Goal: Information Seeking & Learning: Find specific fact

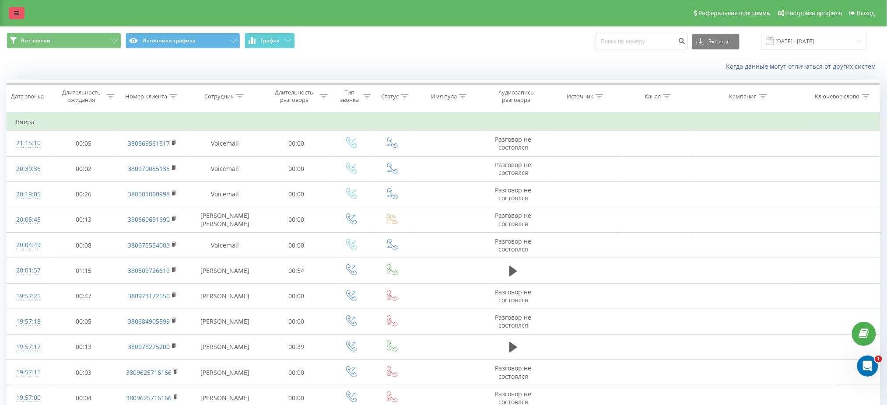
click at [18, 13] on icon at bounding box center [16, 13] width 5 height 6
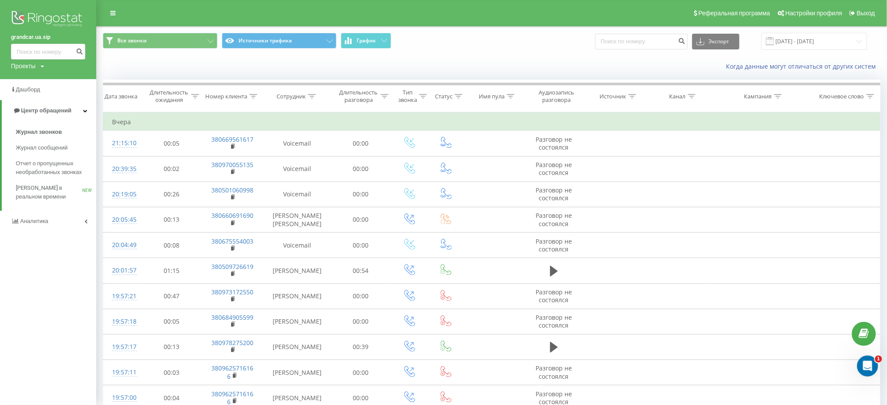
click at [40, 20] on img at bounding box center [48, 20] width 74 height 22
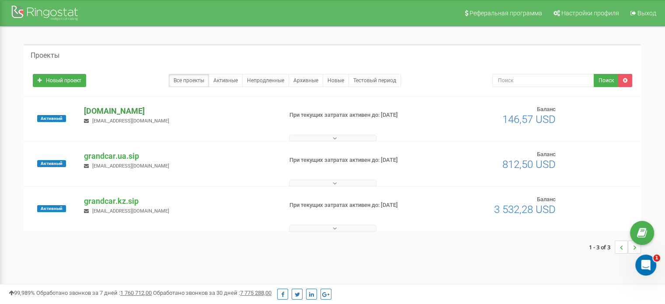
click at [119, 108] on p "[DOMAIN_NAME]" at bounding box center [179, 110] width 191 height 11
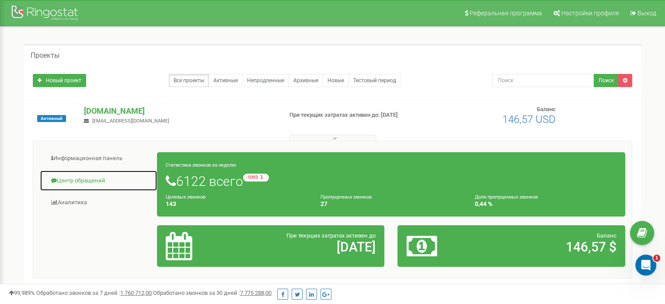
click at [94, 182] on link "Центр обращений" at bounding box center [99, 180] width 118 height 21
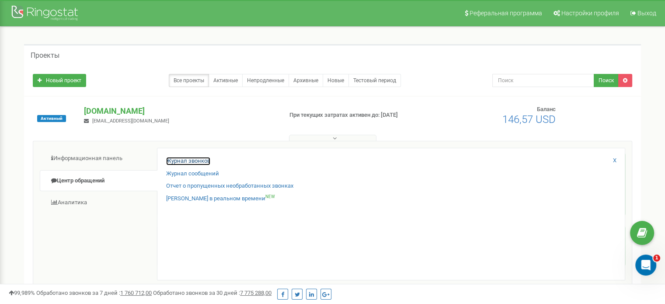
click at [180, 162] on link "Журнал звонков" at bounding box center [188, 161] width 44 height 8
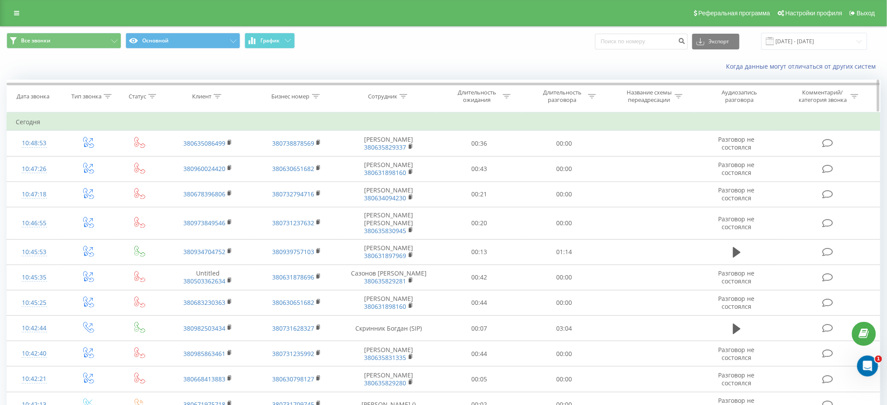
click at [402, 98] on div at bounding box center [403, 96] width 8 height 7
click at [377, 158] on input "text" at bounding box center [388, 158] width 77 height 15
type input "Москаленко"
click at [415, 181] on span "OK" at bounding box center [407, 176] width 25 height 14
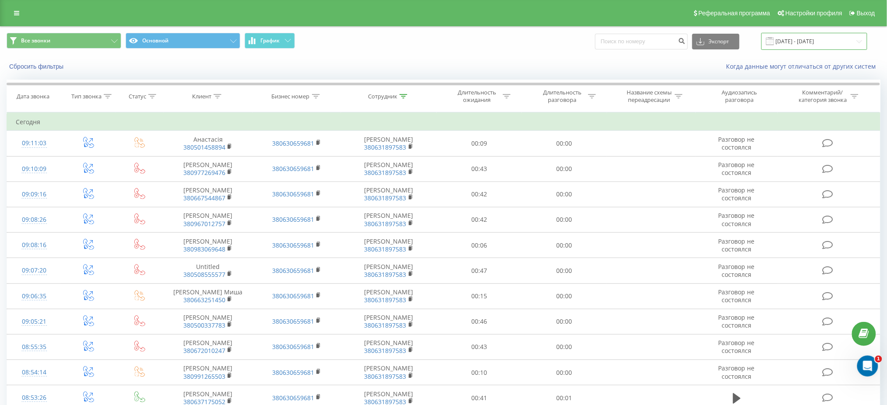
click at [810, 38] on input "22.07.2025 - 22.08.2025" at bounding box center [814, 41] width 106 height 17
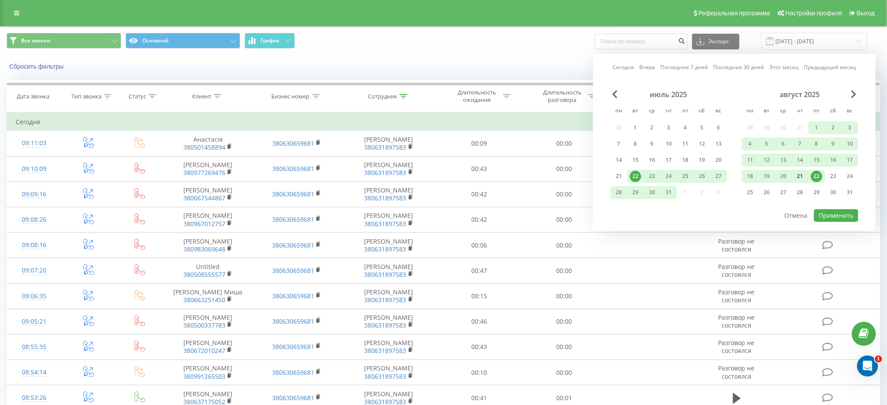
click at [801, 177] on div "21" at bounding box center [799, 176] width 11 height 11
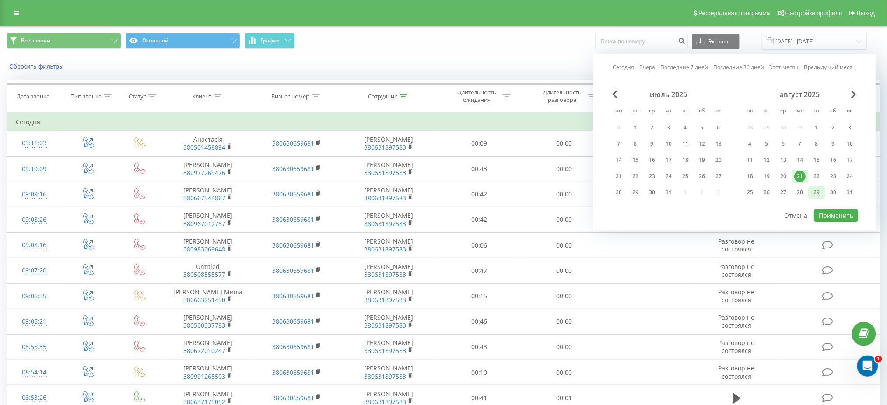
drag, startPoint x: 801, startPoint y: 177, endPoint x: 819, endPoint y: 195, distance: 26.0
click at [802, 177] on div "21" at bounding box center [799, 176] width 11 height 11
click at [836, 215] on button "Применить" at bounding box center [836, 215] width 44 height 13
type input "21.08.2025 - 21.08.2025"
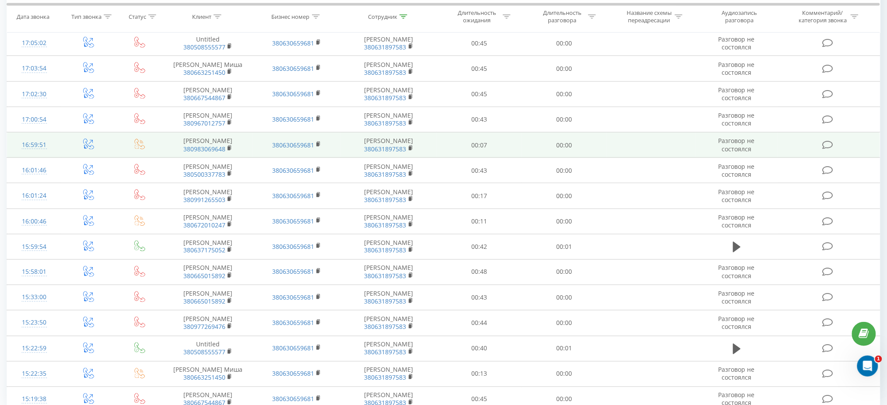
scroll to position [395, 0]
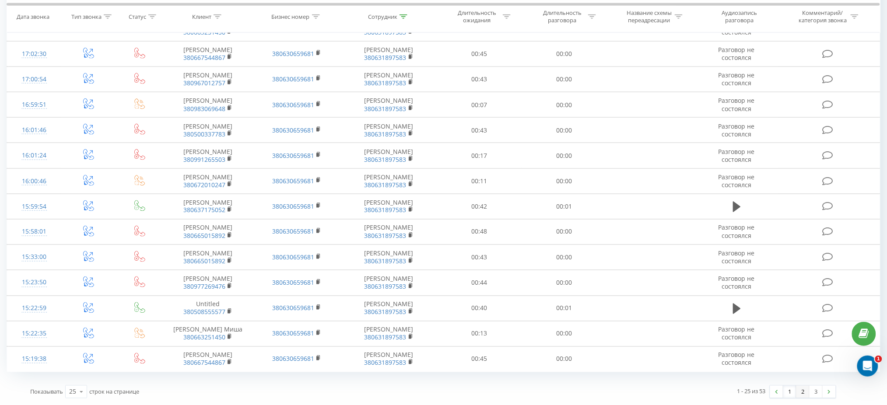
click at [801, 389] on link "2" at bounding box center [802, 392] width 13 height 12
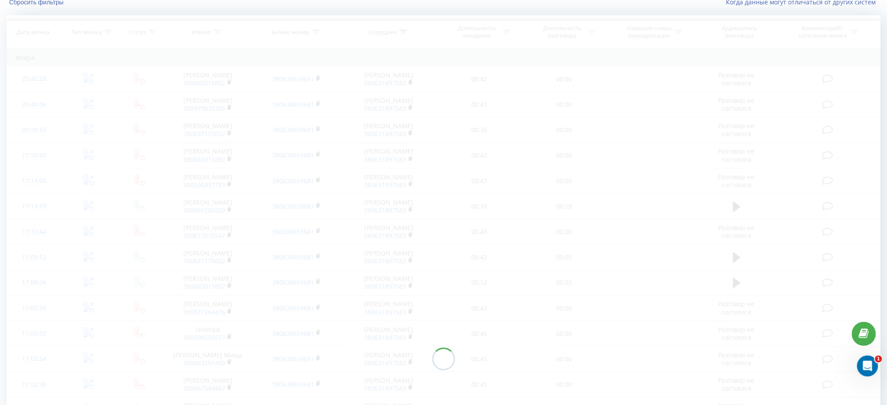
scroll to position [58, 0]
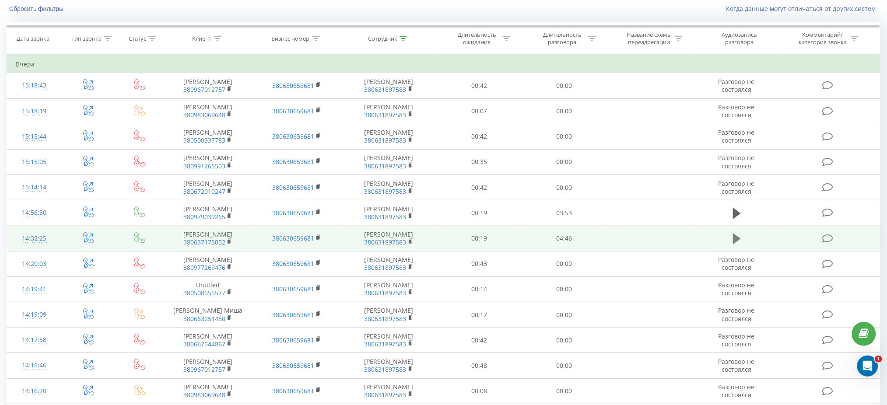
click at [735, 242] on div "Дата звонка Тип звонка Статус Клиент Бизнес номер Сотрудник Длительность ожидан…" at bounding box center [444, 366] width 874 height 688
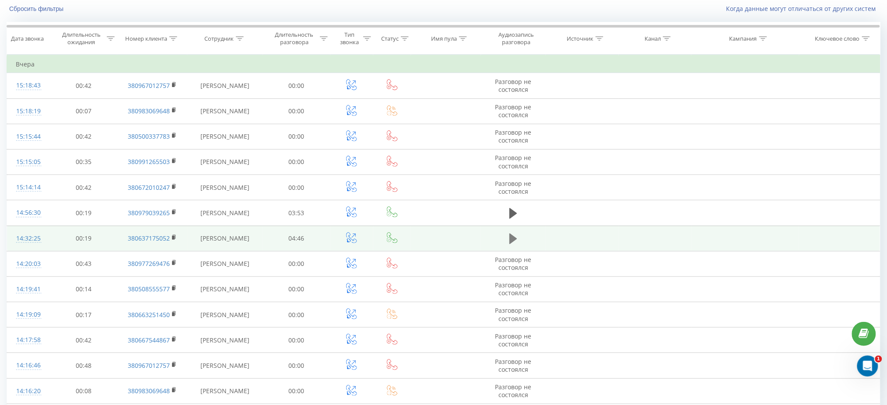
click at [514, 237] on icon at bounding box center [513, 239] width 8 height 11
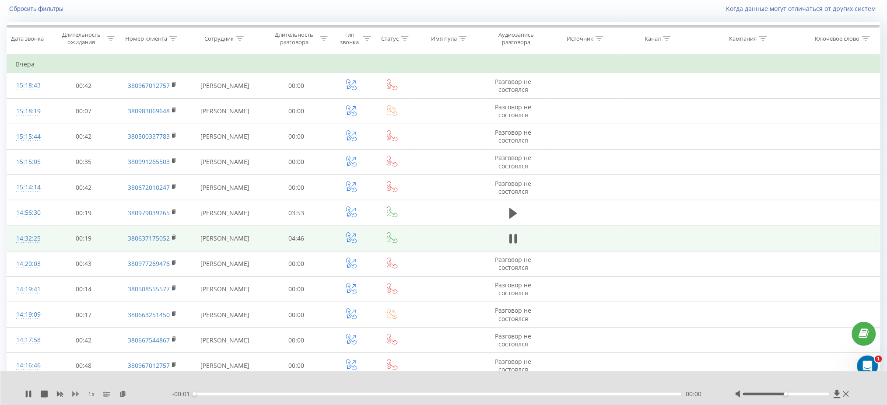
click at [78, 392] on icon at bounding box center [75, 394] width 7 height 7
click at [77, 392] on icon at bounding box center [75, 394] width 7 height 7
drag, startPoint x: 781, startPoint y: 393, endPoint x: 831, endPoint y: 395, distance: 50.8
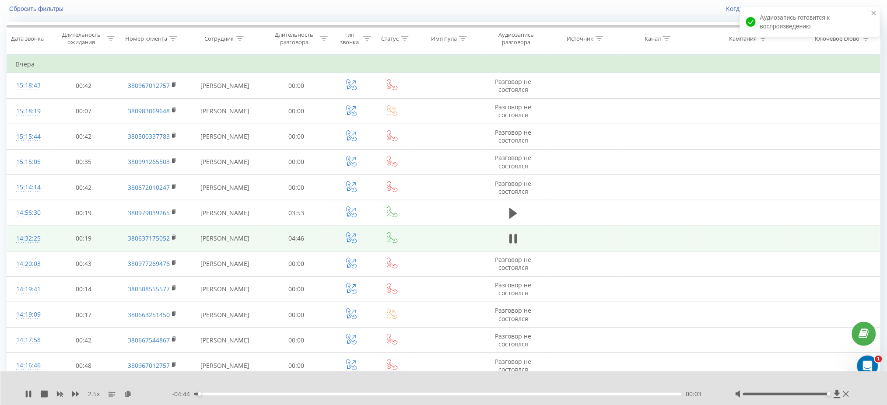
click at [831, 395] on div at bounding box center [793, 394] width 116 height 9
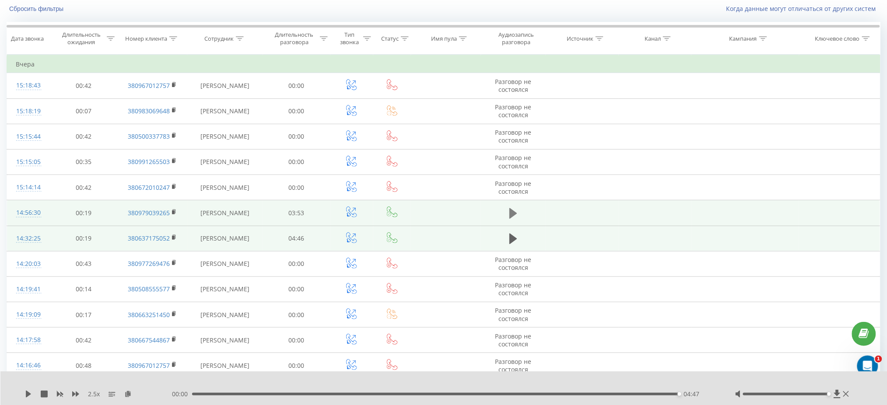
click at [515, 218] on icon at bounding box center [513, 213] width 8 height 12
click at [497, 394] on div "02:49" at bounding box center [437, 394] width 487 height 3
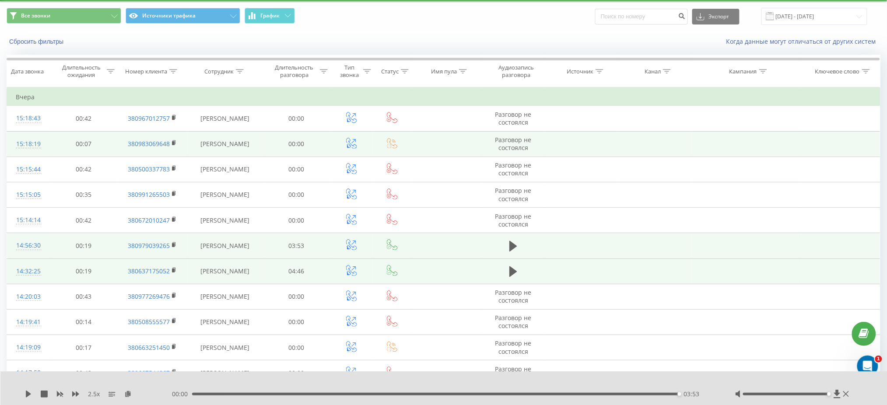
scroll to position [0, 0]
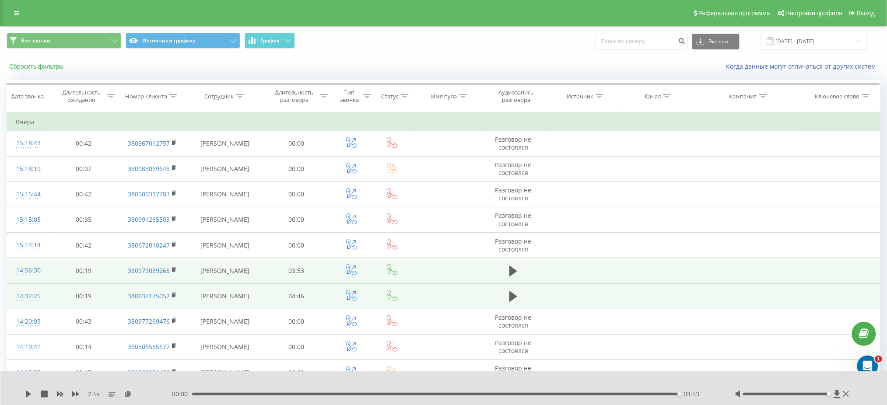
click at [56, 68] on button "Сбросить фильтры" at bounding box center [37, 67] width 61 height 8
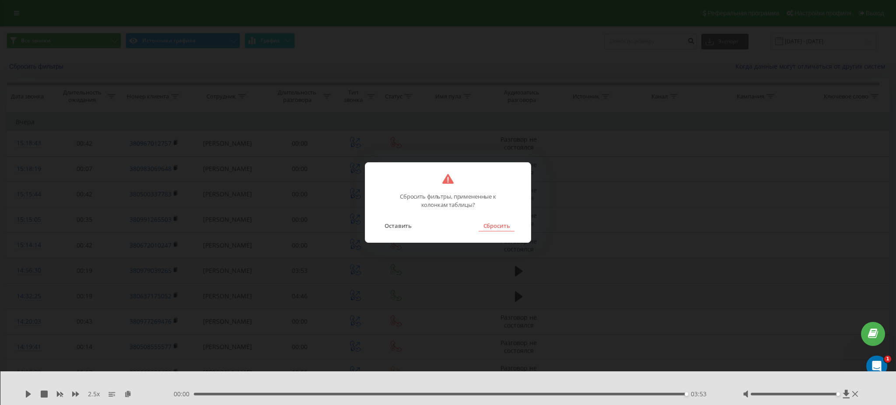
click at [493, 228] on button "Сбросить" at bounding box center [496, 225] width 35 height 11
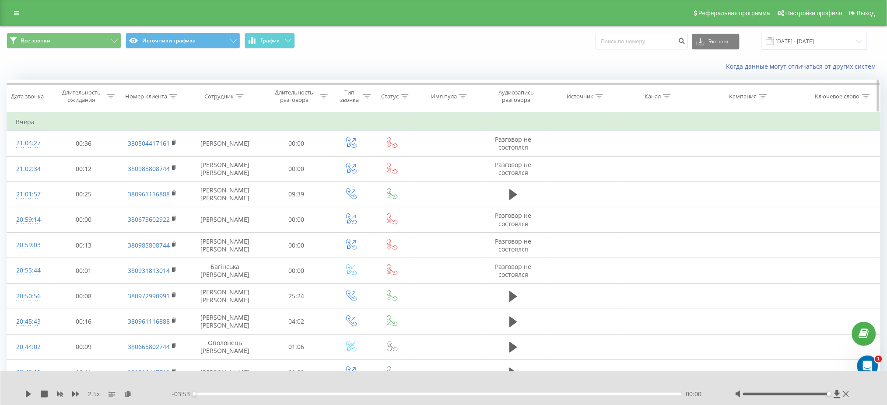
click at [241, 94] on icon at bounding box center [240, 96] width 8 height 4
click at [233, 157] on input "text" at bounding box center [225, 158] width 77 height 15
type input "Артюшок"
click at [240, 178] on span "OK" at bounding box center [243, 176] width 25 height 14
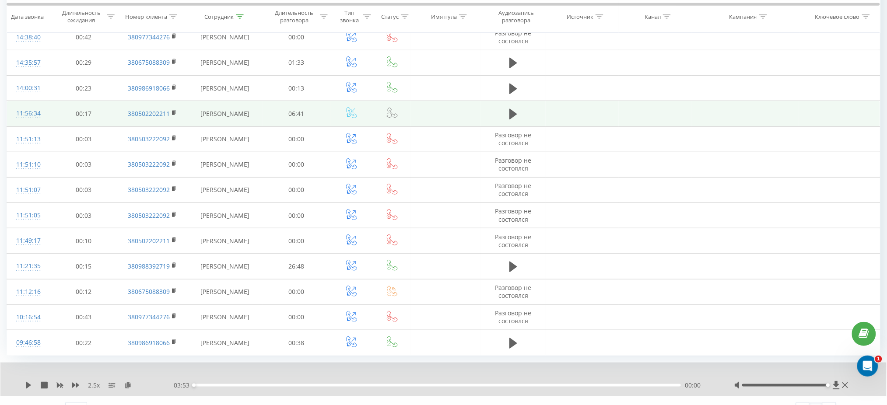
scroll to position [174, 0]
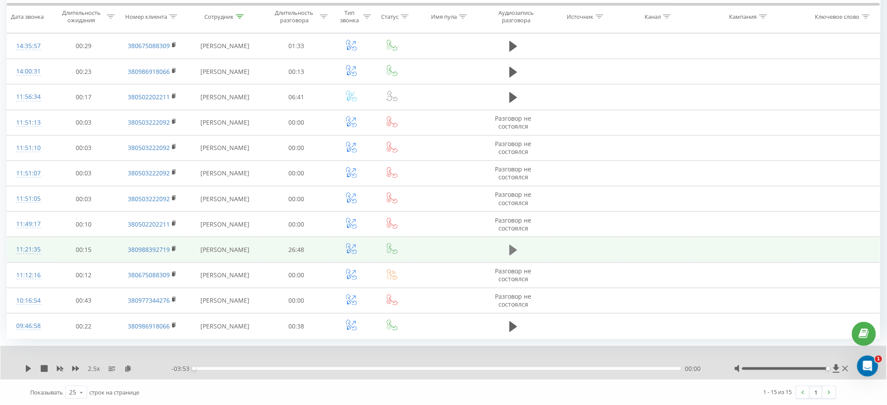
click at [509, 248] on button at bounding box center [513, 250] width 13 height 13
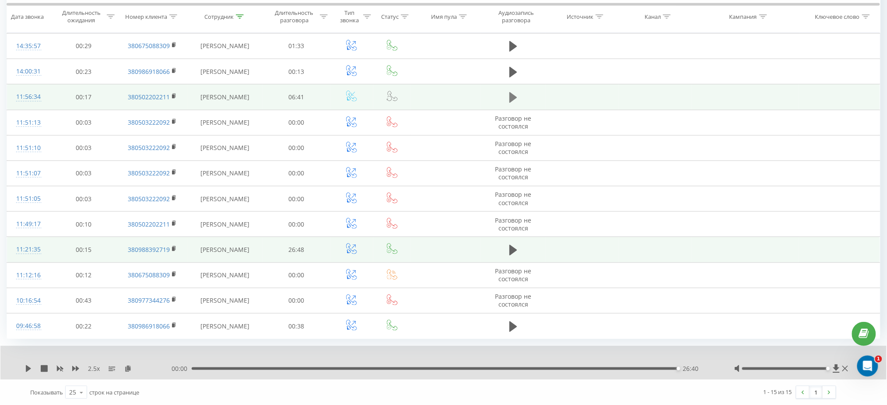
click at [514, 93] on icon at bounding box center [513, 97] width 8 height 12
click at [418, 368] on div "03:02" at bounding box center [437, 369] width 487 height 3
click at [74, 371] on icon at bounding box center [75, 368] width 7 height 7
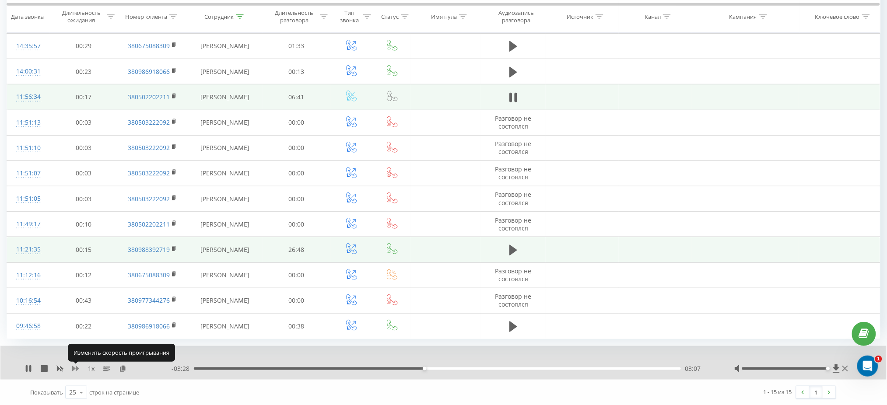
click at [74, 371] on icon at bounding box center [75, 368] width 7 height 7
click at [76, 367] on icon at bounding box center [75, 368] width 7 height 5
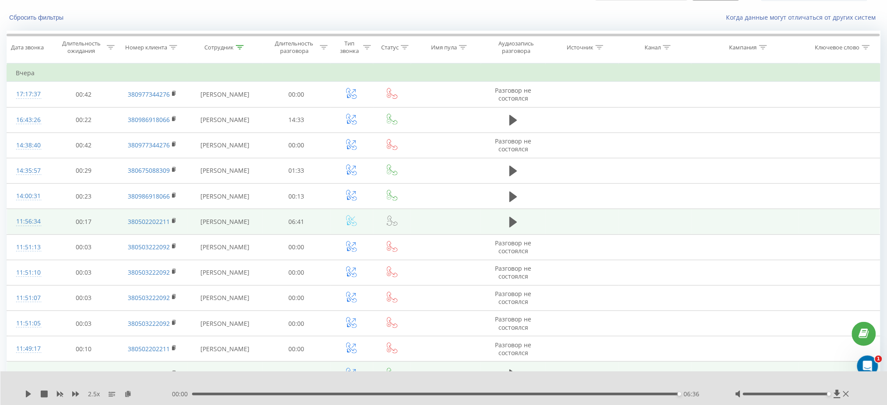
scroll to position [0, 0]
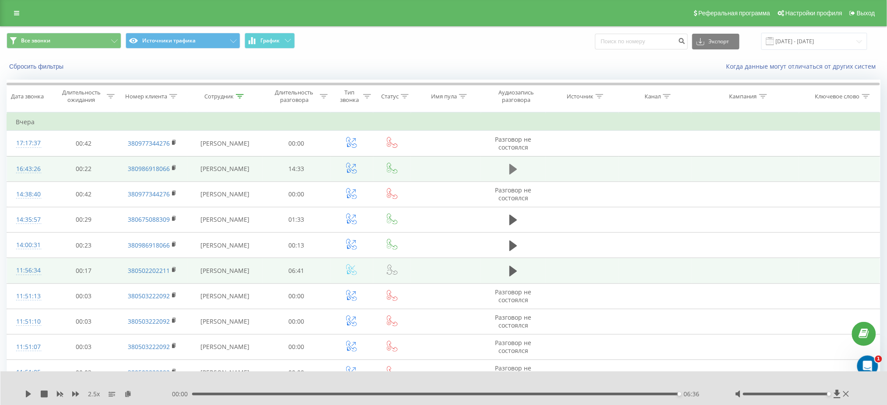
click at [513, 171] on icon at bounding box center [513, 169] width 8 height 11
